Goal: Information Seeking & Learning: Learn about a topic

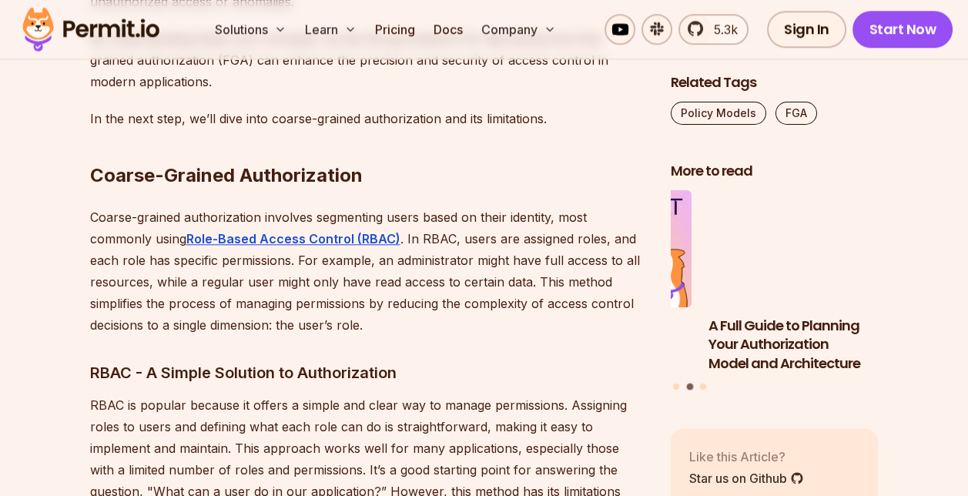
scroll to position [2541, 0]
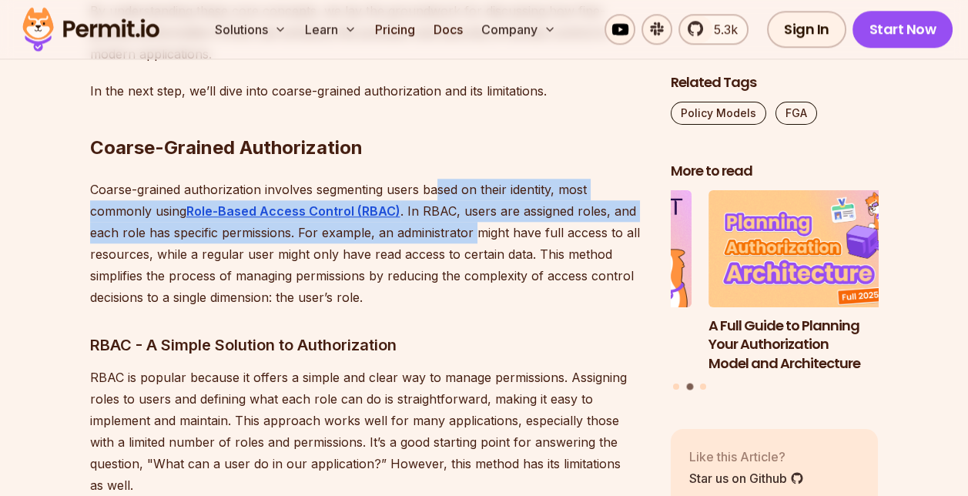
drag, startPoint x: 434, startPoint y: 166, endPoint x: 478, endPoint y: 204, distance: 57.9
click at [478, 204] on p "Coarse-grained authorization involves segmenting users based on their identity,…" at bounding box center [368, 243] width 556 height 129
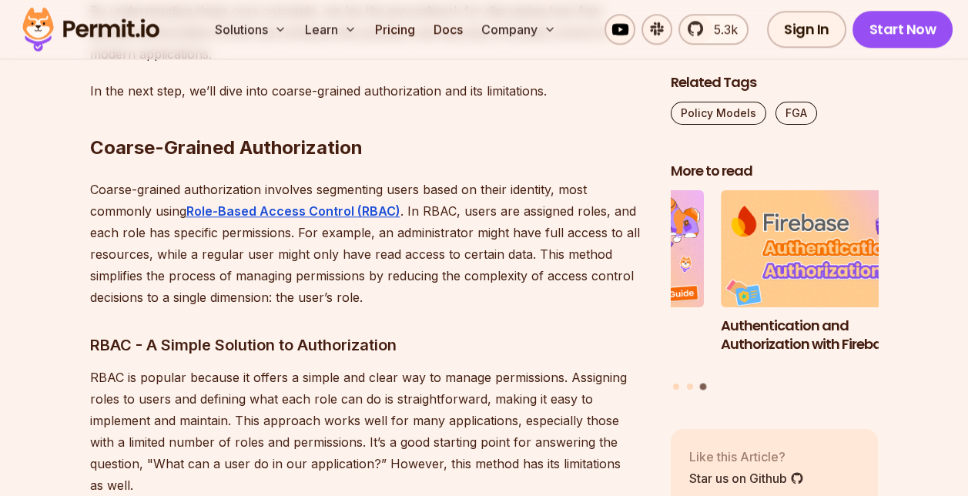
drag, startPoint x: 478, startPoint y: 204, endPoint x: 481, endPoint y: 240, distance: 36.3
click at [482, 240] on p "Coarse-grained authorization involves segmenting users based on their identity,…" at bounding box center [368, 243] width 556 height 129
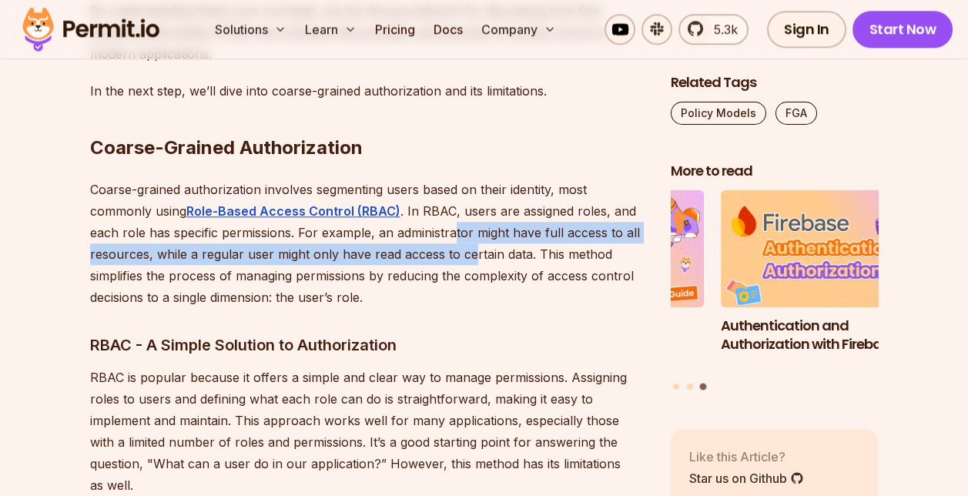
drag, startPoint x: 464, startPoint y: 216, endPoint x: 471, endPoint y: 229, distance: 15.9
click at [471, 229] on p "Coarse-grained authorization involves segmenting users based on their identity,…" at bounding box center [368, 243] width 556 height 129
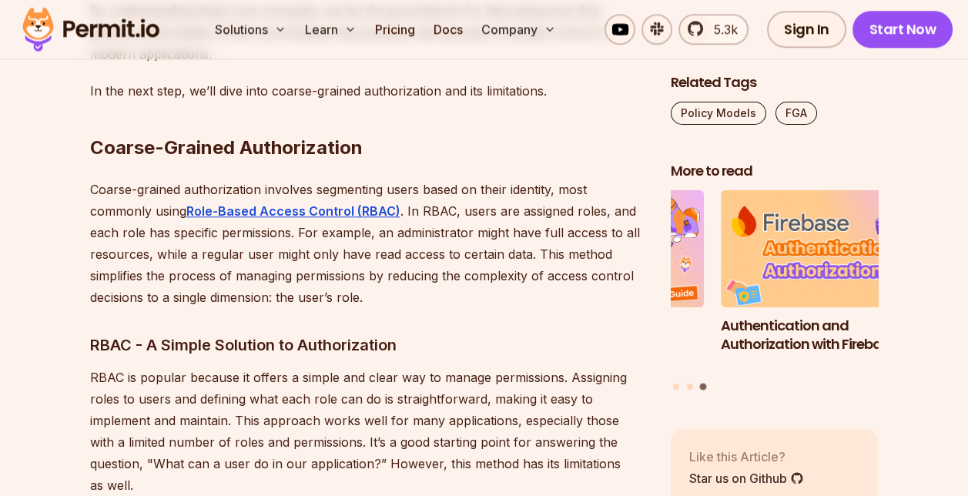
drag, startPoint x: 471, startPoint y: 229, endPoint x: 469, endPoint y: 263, distance: 34.0
click at [474, 263] on p "Coarse-grained authorization involves segmenting users based on their identity,…" at bounding box center [368, 243] width 556 height 129
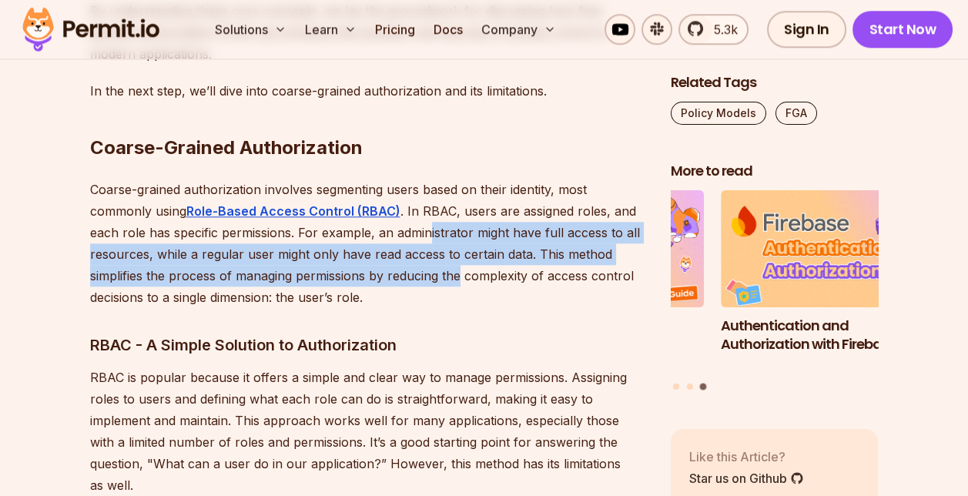
drag, startPoint x: 430, startPoint y: 213, endPoint x: 462, endPoint y: 250, distance: 48.5
click at [462, 250] on p "Coarse-grained authorization involves segmenting users based on their identity,…" at bounding box center [368, 243] width 556 height 129
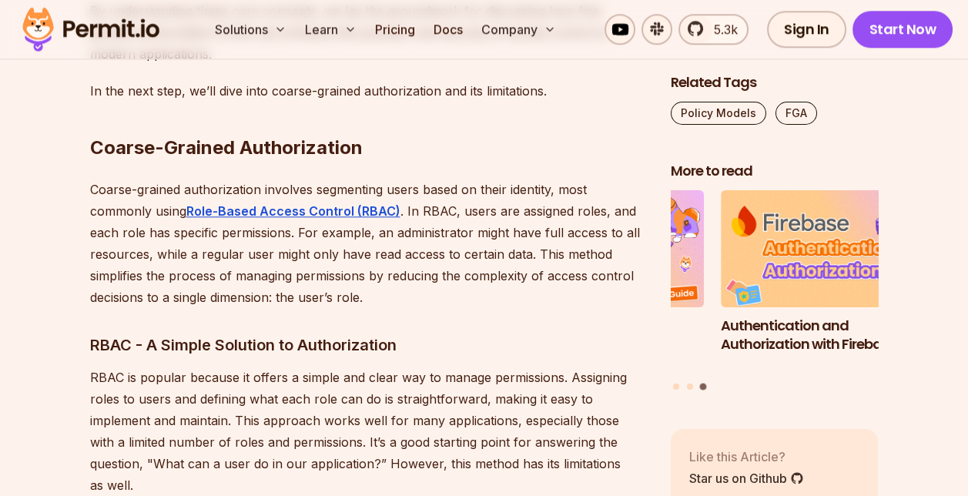
drag, startPoint x: 462, startPoint y: 250, endPoint x: 457, endPoint y: 271, distance: 22.2
click at [461, 276] on p "Coarse-grained authorization involves segmenting users based on their identity,…" at bounding box center [368, 243] width 556 height 129
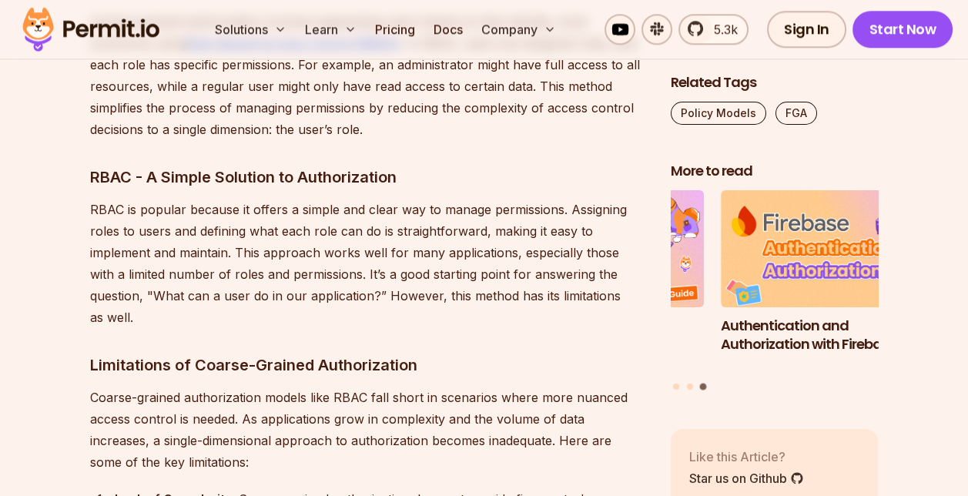
scroll to position [2695, 0]
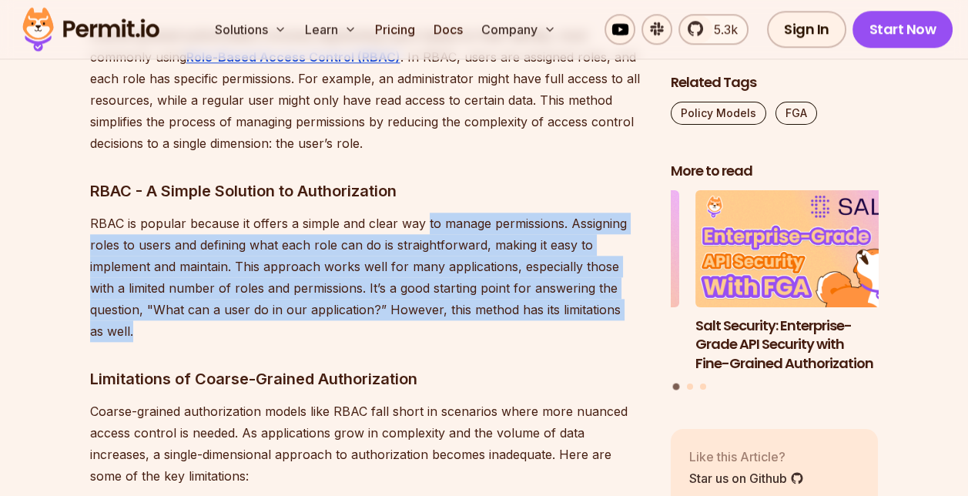
drag, startPoint x: 426, startPoint y: 201, endPoint x: 605, endPoint y: 298, distance: 203.3
click at [605, 298] on p "RBAC is popular because it offers a simple and clear way to manage permissions.…" at bounding box center [368, 277] width 556 height 129
drag, startPoint x: 605, startPoint y: 298, endPoint x: 445, endPoint y: 258, distance: 164.4
click at [447, 265] on p "RBAC is popular because it offers a simple and clear way to manage permissions.…" at bounding box center [368, 277] width 556 height 129
click at [441, 251] on p "RBAC is popular because it offers a simple and clear way to manage permissions.…" at bounding box center [368, 277] width 556 height 129
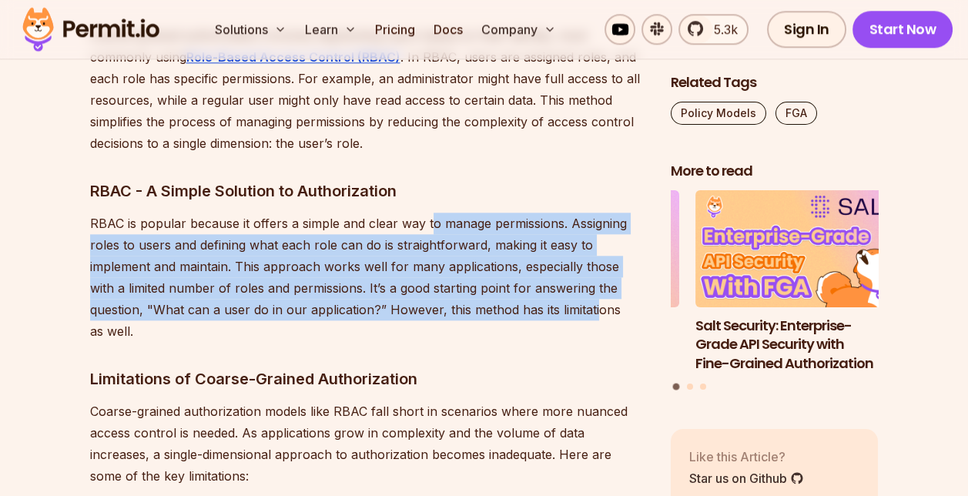
drag, startPoint x: 432, startPoint y: 211, endPoint x: 534, endPoint y: 293, distance: 131.4
click at [534, 293] on p "RBAC is popular because it offers a simple and clear way to manage permissions.…" at bounding box center [368, 277] width 556 height 129
drag, startPoint x: 424, startPoint y: 270, endPoint x: 421, endPoint y: 259, distance: 11.8
click at [424, 270] on p "RBAC is popular because it offers a simple and clear way to manage permissions.…" at bounding box center [368, 277] width 556 height 129
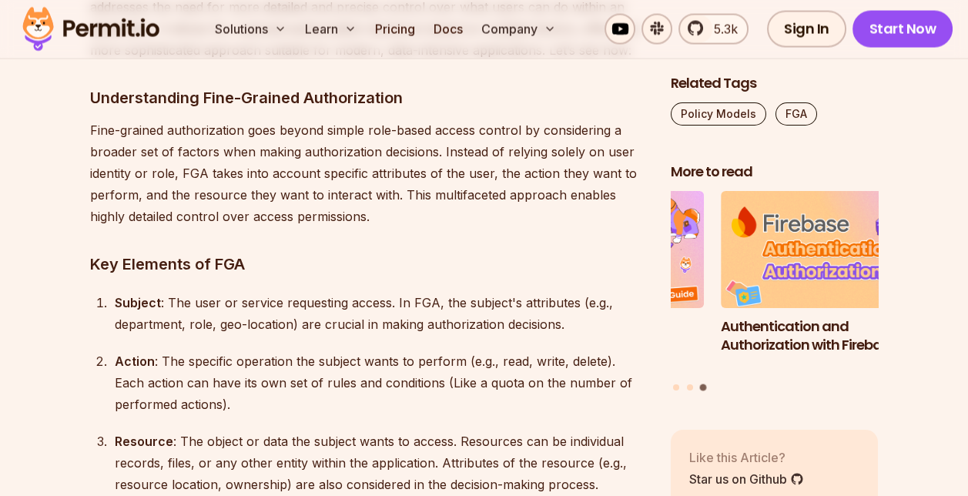
scroll to position [4928, 0]
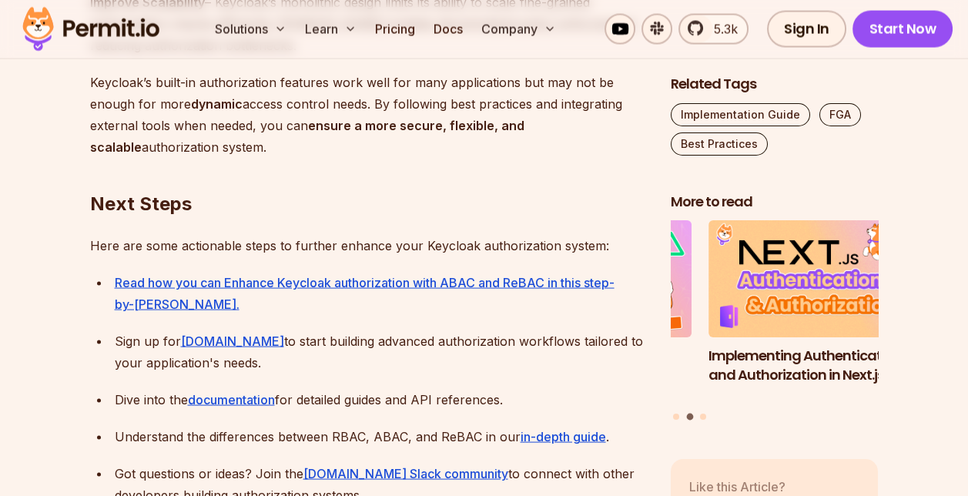
scroll to position [5082, 0]
